Goal: Task Accomplishment & Management: Use online tool/utility

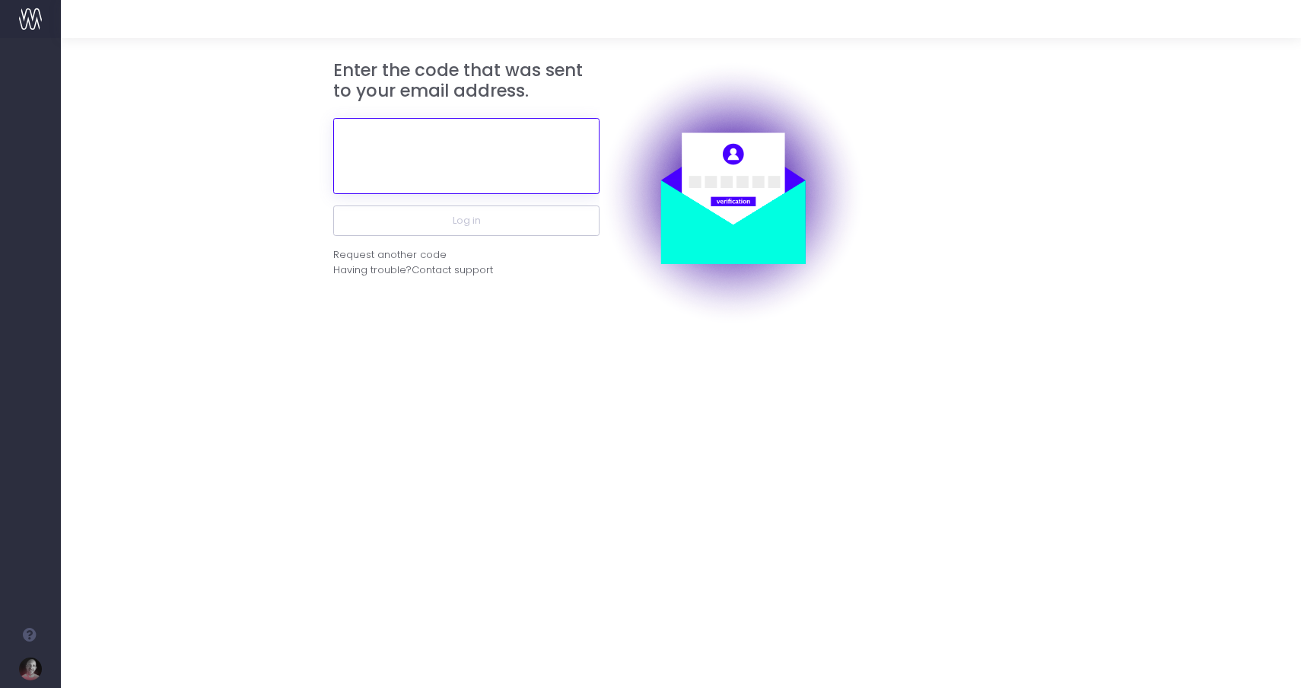
click at [479, 161] on input "text" at bounding box center [466, 156] width 266 height 76
paste input "523394"
type input "523394"
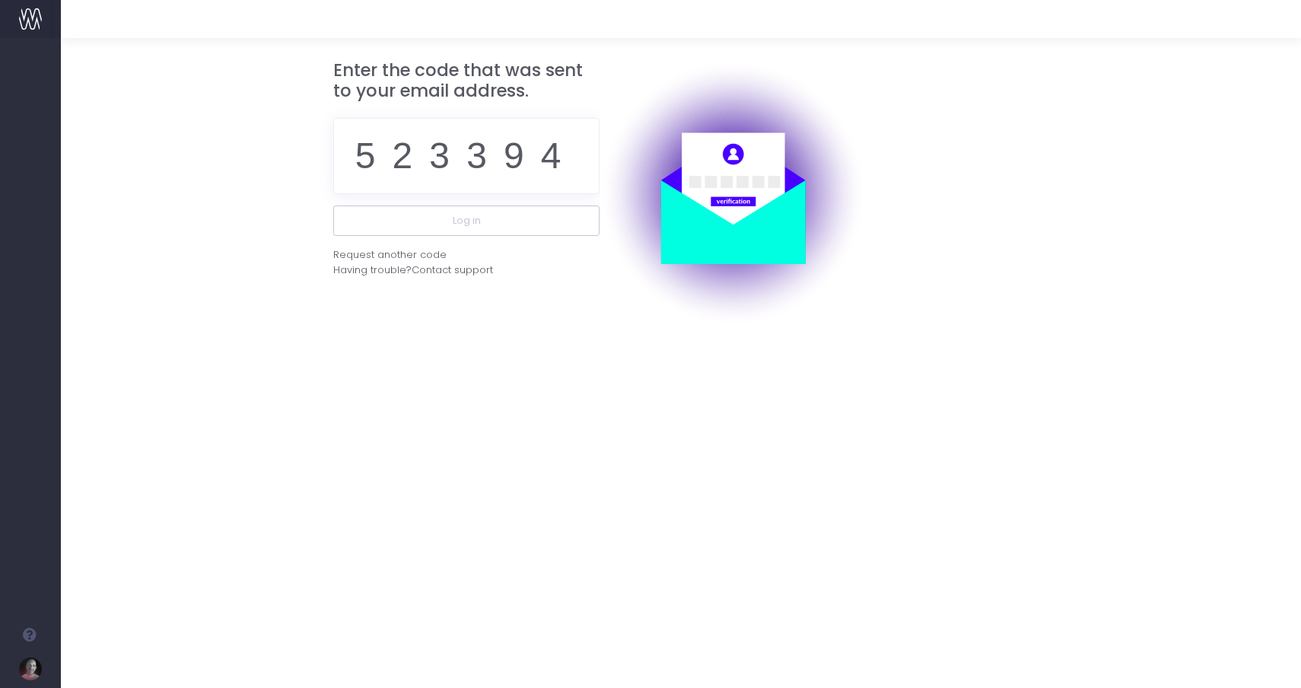
click at [546, 313] on div "Enter the code that was sent to your email address. 523394 Log in Request anoth…" at bounding box center [466, 193] width 266 height 266
click at [541, 215] on button "Log in" at bounding box center [466, 220] width 266 height 30
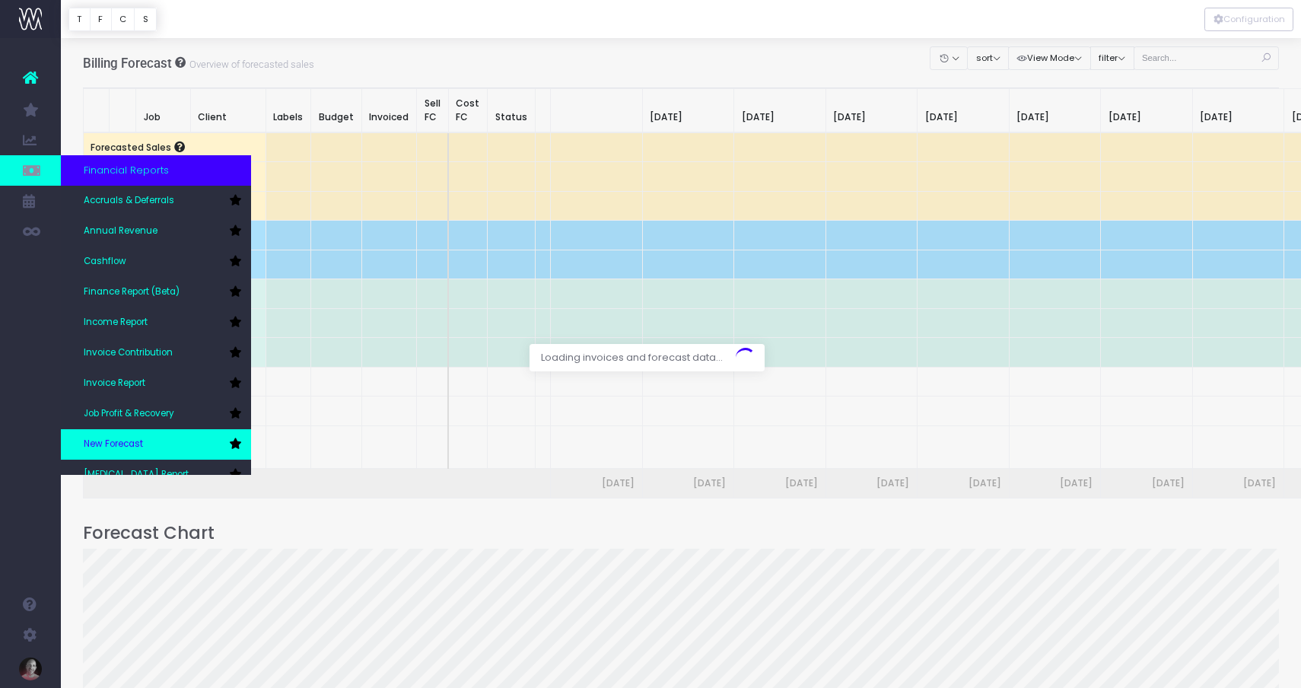
click at [122, 443] on span "New Forecast" at bounding box center [113, 444] width 59 height 14
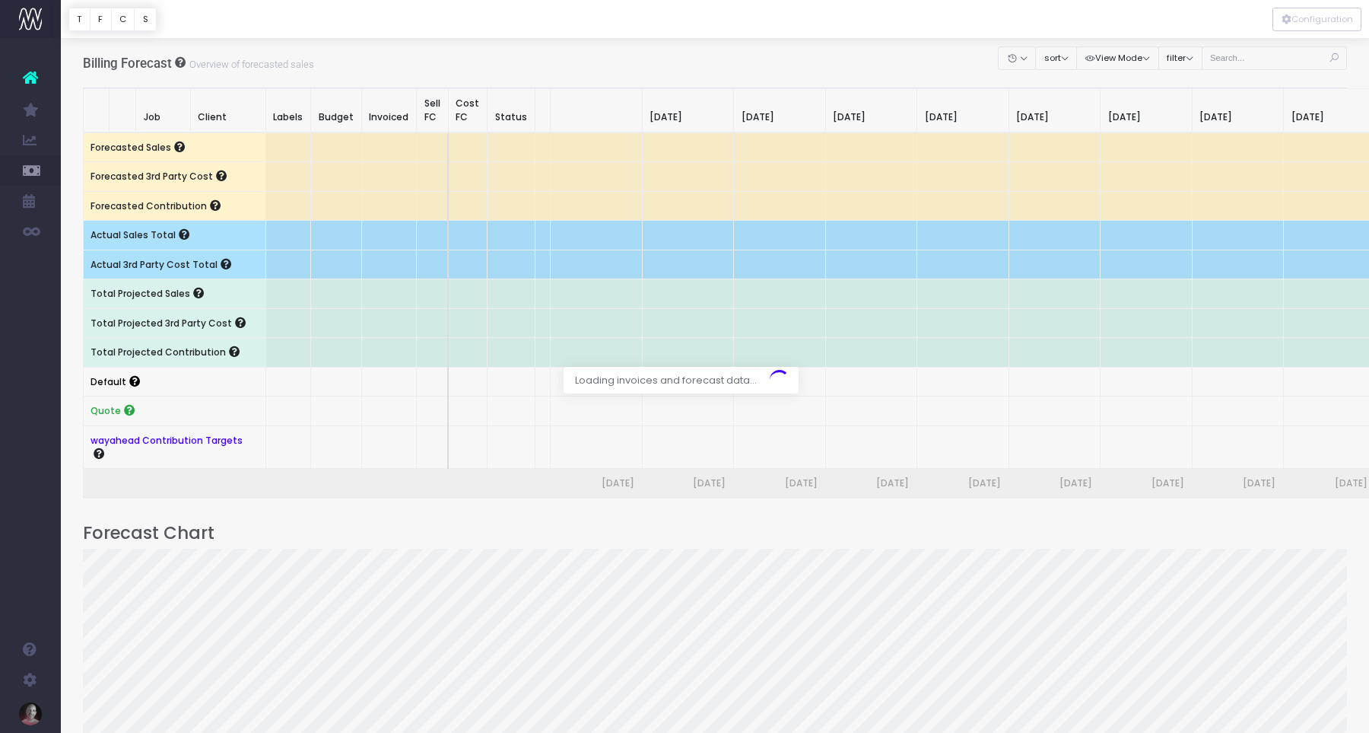
click at [536, 52] on div at bounding box center [684, 366] width 1369 height 733
